Goal: Task Accomplishment & Management: Manage account settings

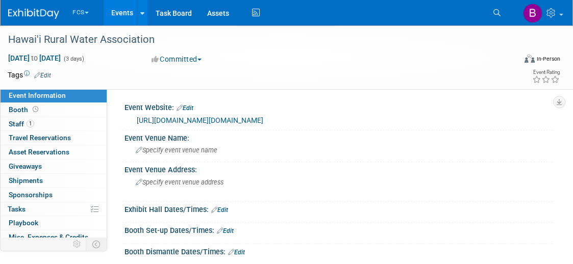
click at [216, 119] on link "[URL][DOMAIN_NAME][DOMAIN_NAME]" at bounding box center [200, 120] width 127 height 8
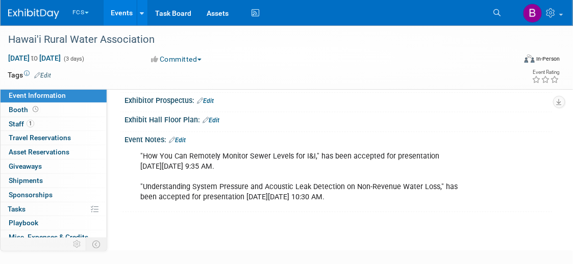
scroll to position [174, 0]
click at [182, 136] on link "Edit" at bounding box center [177, 139] width 17 height 7
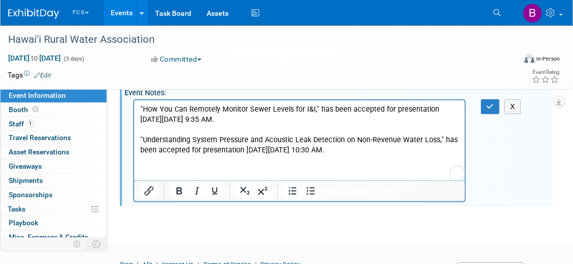
scroll to position [0, 0]
click at [390, 149] on p ""How You Can Remotely Monitor Sewer Levels for I&I," has been accepted for pres…" at bounding box center [299, 129] width 319 height 51
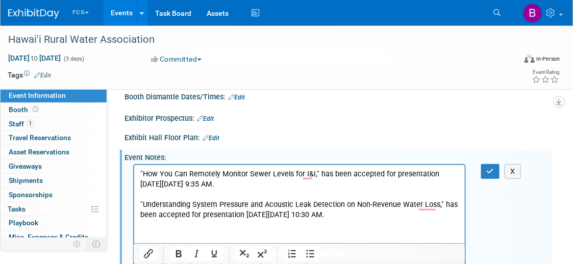
scroll to position [155, 0]
click at [490, 168] on icon "button" at bounding box center [491, 171] width 8 height 7
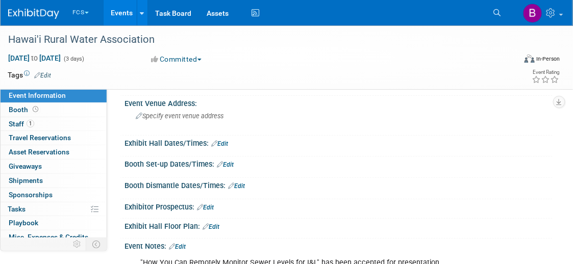
scroll to position [66, 0]
click at [225, 141] on link "Edit" at bounding box center [219, 144] width 17 height 7
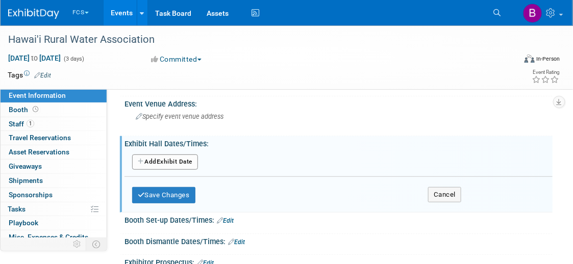
click at [157, 160] on button "Add Another Exhibit Date" at bounding box center [165, 162] width 66 height 15
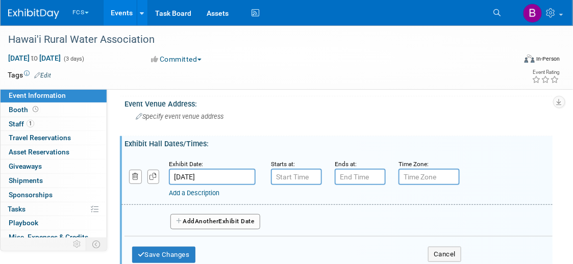
click at [217, 175] on input "[DATE]" at bounding box center [212, 177] width 87 height 16
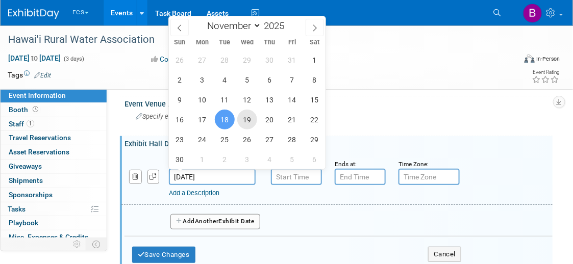
click at [249, 117] on span "19" at bounding box center [247, 120] width 20 height 20
type input "[DATE]"
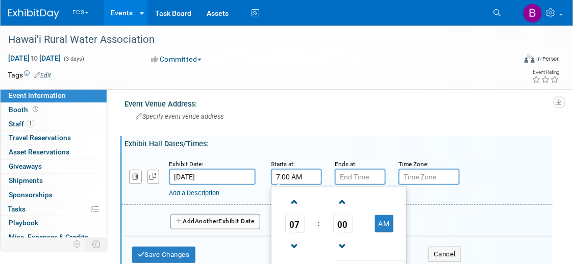
scroll to position [0, 0]
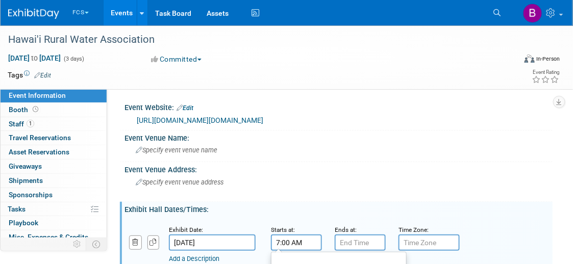
drag, startPoint x: 284, startPoint y: 176, endPoint x: 385, endPoint y: -36, distance: 234.7
click at [385, 0] on html "FCS Choose Workspace: FCS HWM-Water Events Add Event Bulk Upload Events Shareab…" at bounding box center [286, 132] width 573 height 264
click at [278, 241] on input "7:00 AM" at bounding box center [296, 243] width 51 height 16
type input "8:00 AM"
click at [339, 241] on input "7:00 PM" at bounding box center [360, 243] width 51 height 16
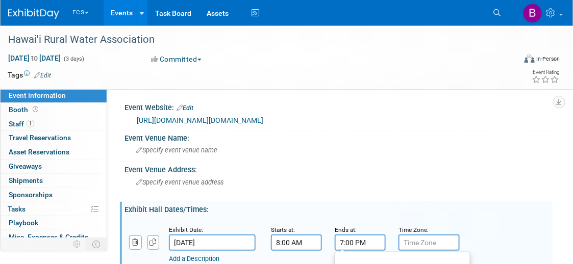
click at [342, 240] on input "7:00 PM" at bounding box center [360, 243] width 51 height 16
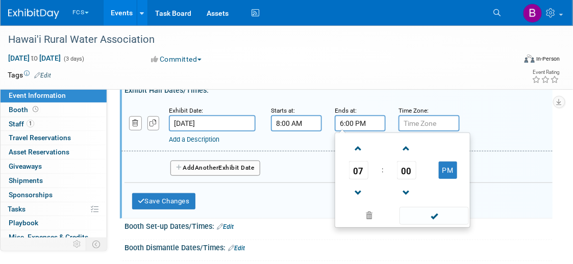
scroll to position [120, 0]
type input "6:00 PM"
click at [520, 116] on div "Add a Description Description:" at bounding box center [337, 124] width 447 height 39
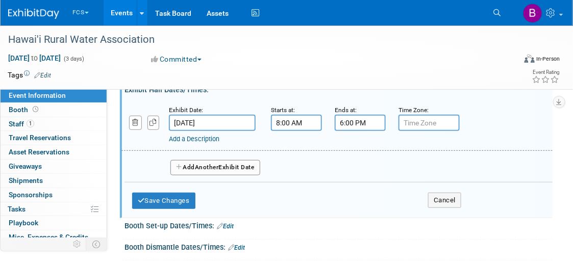
click at [186, 165] on button "Add Another Exhibit Date" at bounding box center [215, 167] width 90 height 15
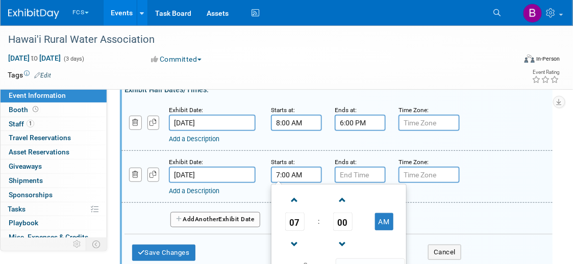
click at [286, 171] on input "7:00 AM" at bounding box center [296, 175] width 51 height 16
click at [279, 170] on input "7:00 AM" at bounding box center [296, 175] width 51 height 16
type input "8:00 AM"
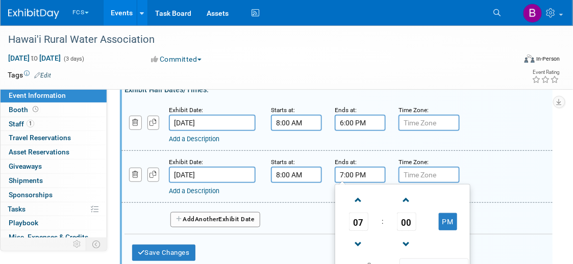
click at [342, 174] on input "7:00 PM" at bounding box center [360, 175] width 51 height 16
type input "12:00 PM"
click at [505, 119] on div "Add a Description Description:" at bounding box center [337, 124] width 447 height 39
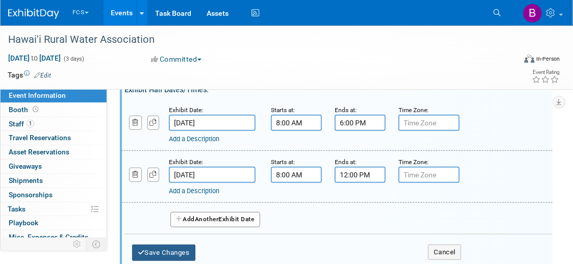
click at [170, 250] on button "Save Changes" at bounding box center [163, 253] width 63 height 16
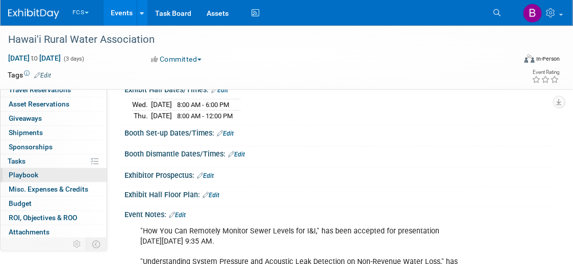
scroll to position [47, 0]
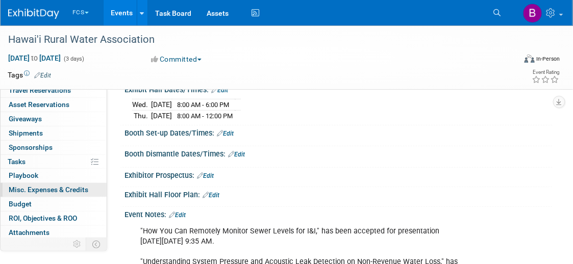
click at [29, 186] on span "Misc. Expenses & Credits 0" at bounding box center [49, 190] width 80 height 8
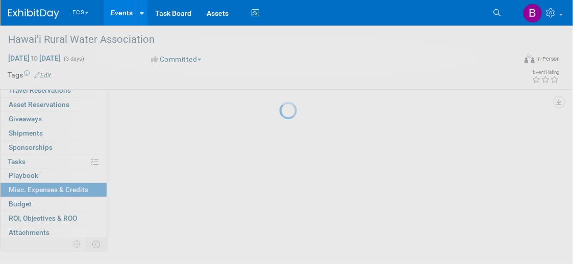
scroll to position [0, 0]
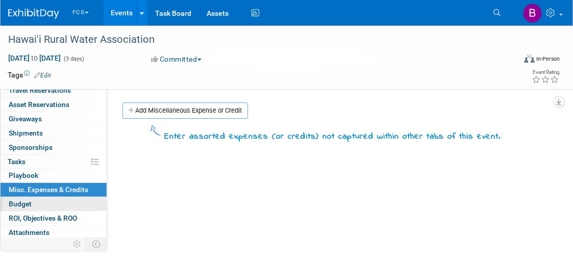
click at [22, 203] on span "Budget" at bounding box center [20, 204] width 23 height 8
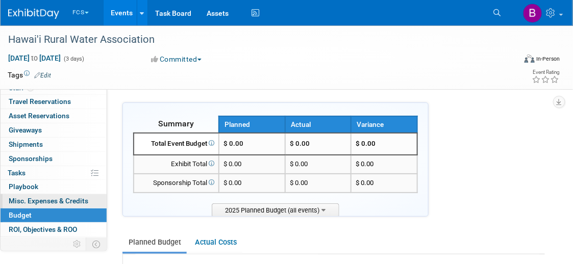
scroll to position [61, 0]
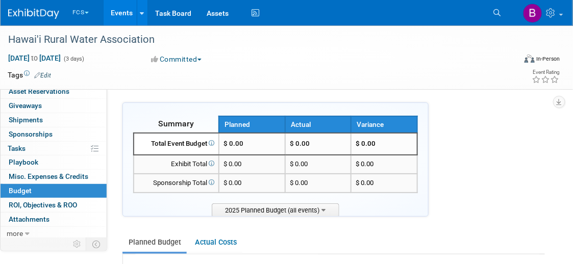
drag, startPoint x: 311, startPoint y: 164, endPoint x: 296, endPoint y: 166, distance: 15.0
click at [296, 166] on td "$ 0.00" at bounding box center [318, 164] width 66 height 19
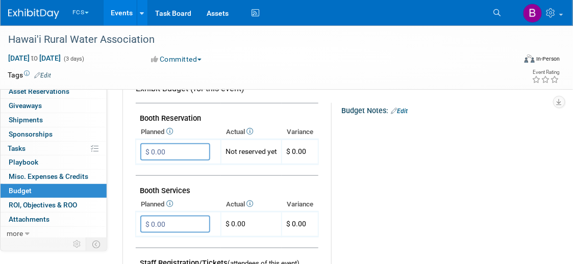
scroll to position [183, 0]
click at [156, 149] on input "$ 0.00" at bounding box center [175, 152] width 70 height 17
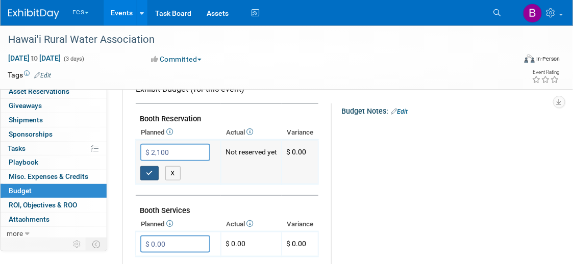
type input "$ 2,100.00"
click at [142, 167] on button "button" at bounding box center [149, 173] width 18 height 14
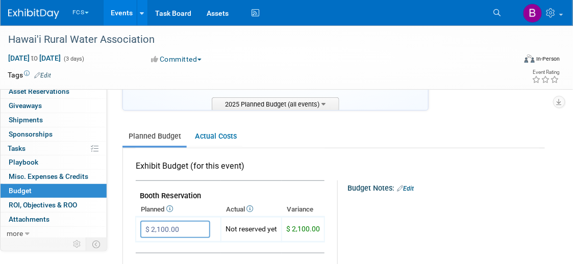
scroll to position [0, 0]
